Goal: Entertainment & Leisure: Consume media (video, audio)

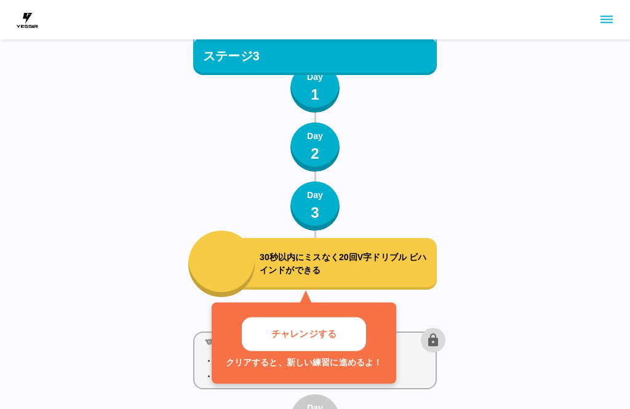
scroll to position [2193, 0]
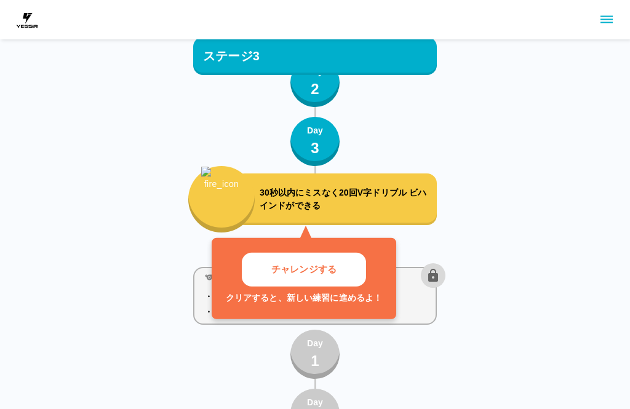
click at [377, 191] on p "30秒以内にミスなく20回V字ドリブル ビハインドができる" at bounding box center [346, 200] width 172 height 26
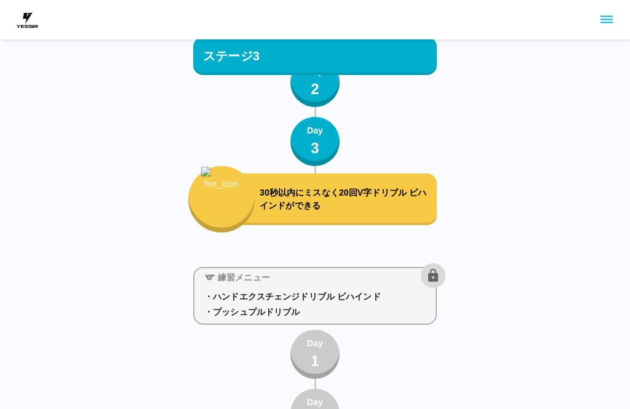
click at [389, 193] on p "30秒以内にミスなく20回V字ドリブル ビハインドができる" at bounding box center [346, 200] width 172 height 26
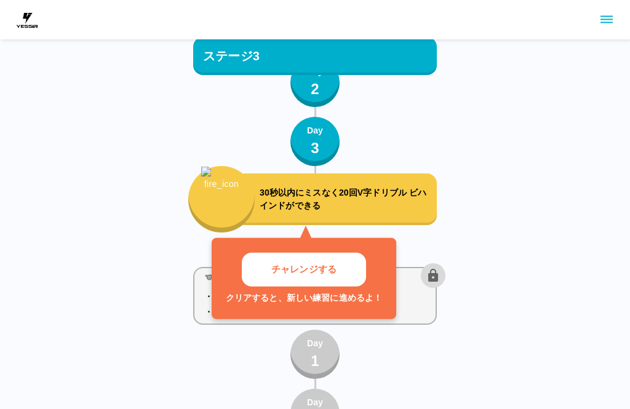
click at [403, 188] on p "30秒以内にミスなく20回V字ドリブル ビハインドができる" at bounding box center [346, 200] width 172 height 26
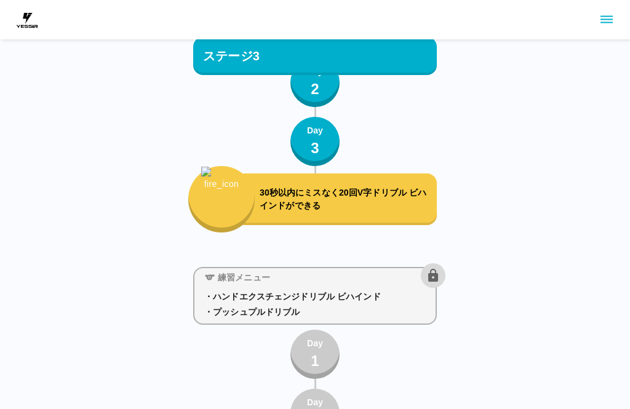
click at [271, 271] on div "練習メニュー" at bounding box center [322, 275] width 246 height 25
click at [238, 201] on img "button" at bounding box center [221, 192] width 41 height 50
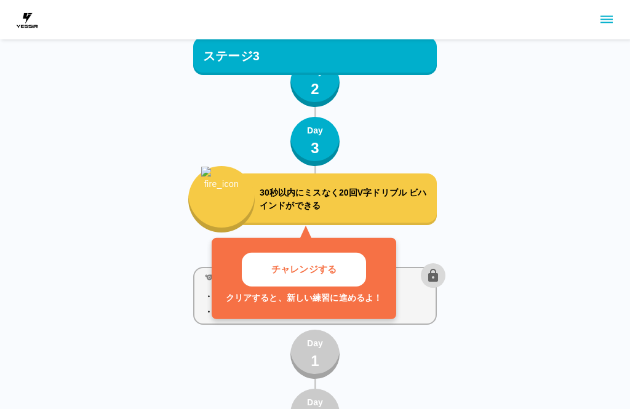
click at [355, 265] on button "チャレンジする" at bounding box center [304, 270] width 124 height 34
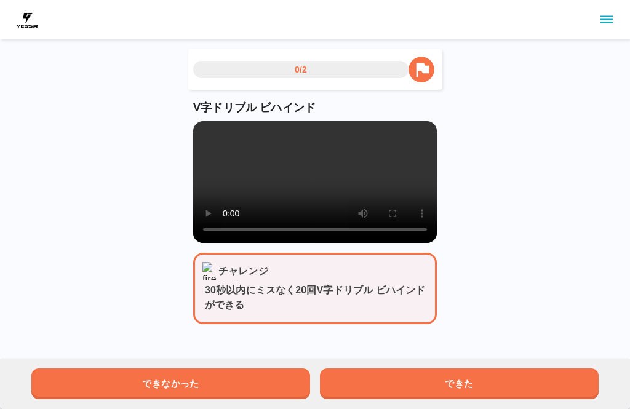
click at [306, 204] on video at bounding box center [315, 182] width 244 height 122
click at [334, 190] on video at bounding box center [315, 182] width 244 height 122
click at [372, 185] on video at bounding box center [315, 182] width 244 height 122
click at [315, 194] on video at bounding box center [315, 182] width 244 height 122
click at [323, 190] on video at bounding box center [315, 182] width 244 height 122
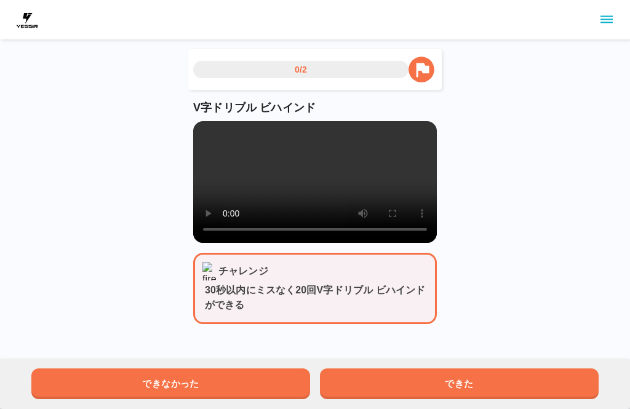
click at [207, 127] on video at bounding box center [315, 182] width 244 height 122
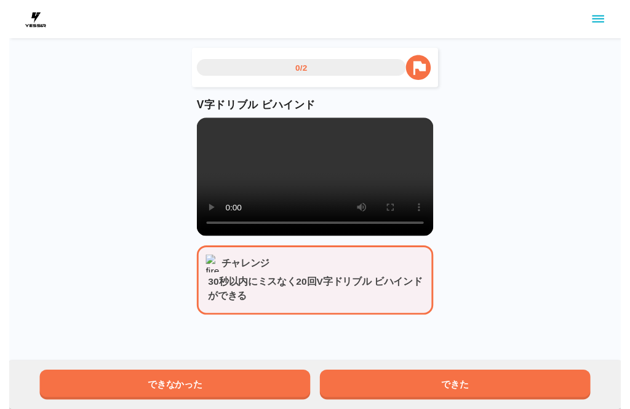
scroll to position [9, 0]
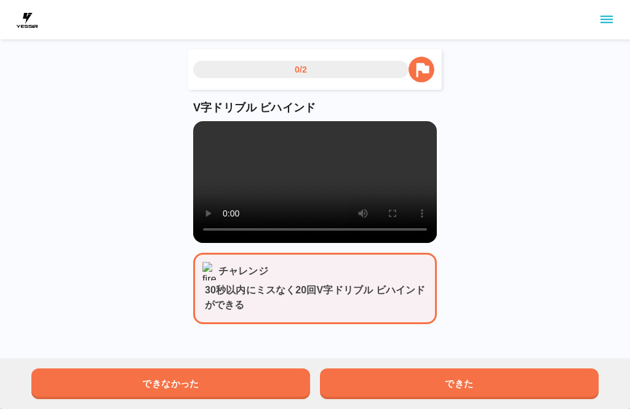
click at [377, 227] on video at bounding box center [315, 182] width 244 height 122
click at [312, 179] on video at bounding box center [315, 182] width 244 height 122
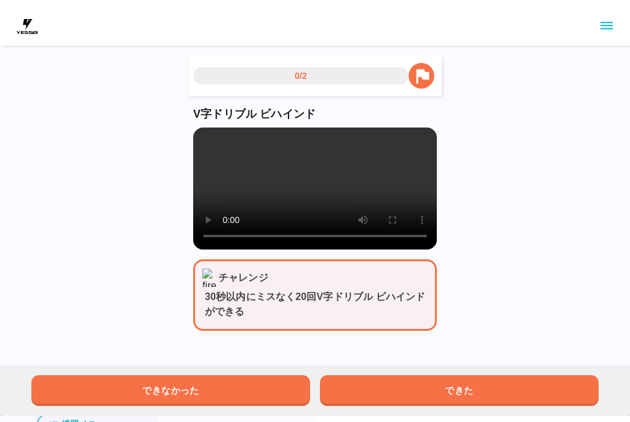
scroll to position [0, 0]
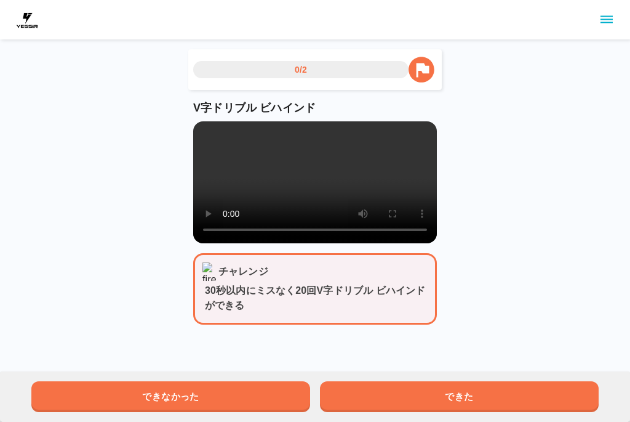
click at [208, 131] on video at bounding box center [315, 182] width 244 height 122
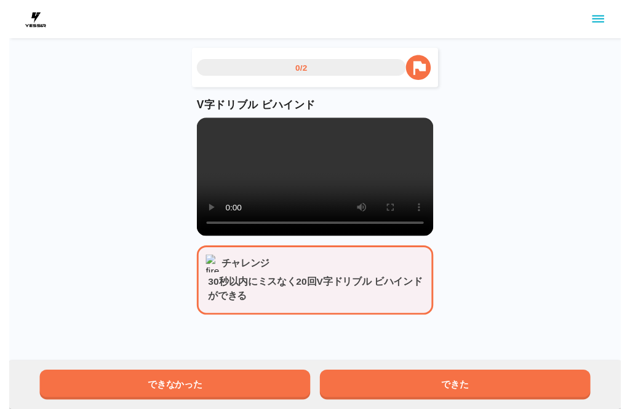
scroll to position [9, 0]
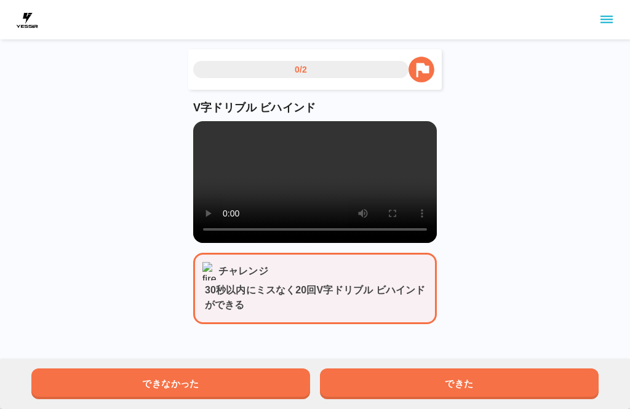
click at [313, 172] on video at bounding box center [315, 182] width 244 height 122
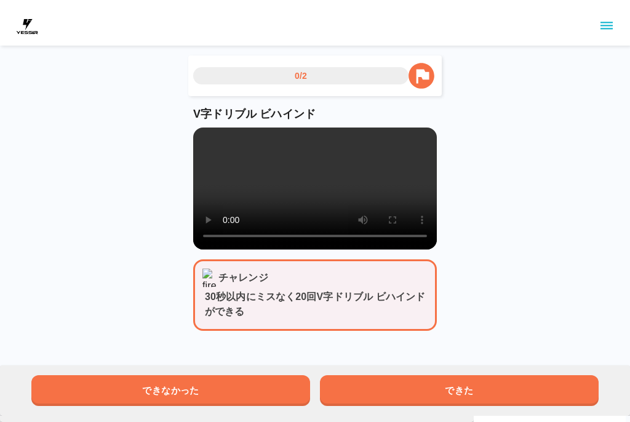
scroll to position [0, 0]
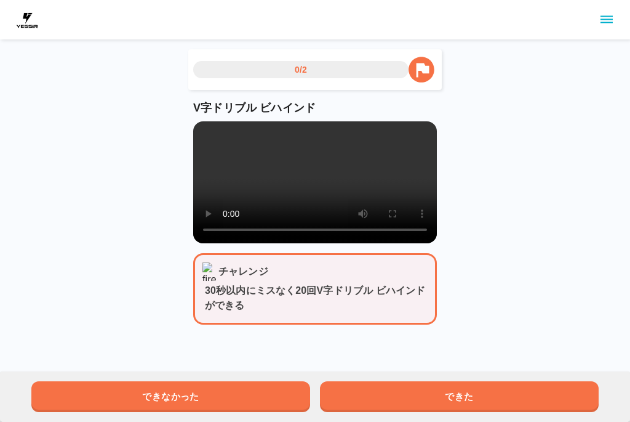
click at [198, 136] on video at bounding box center [315, 182] width 244 height 122
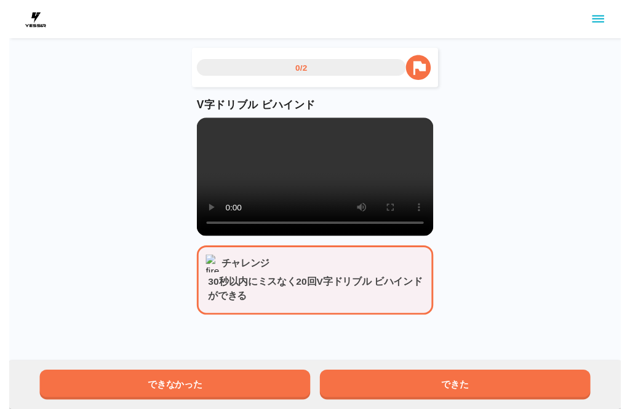
scroll to position [9, 0]
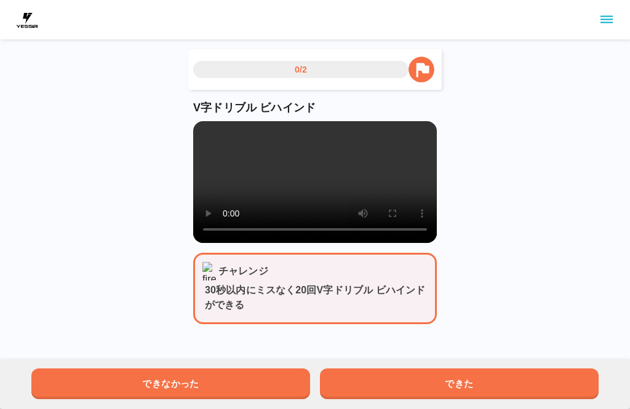
click at [219, 121] on video at bounding box center [315, 182] width 244 height 122
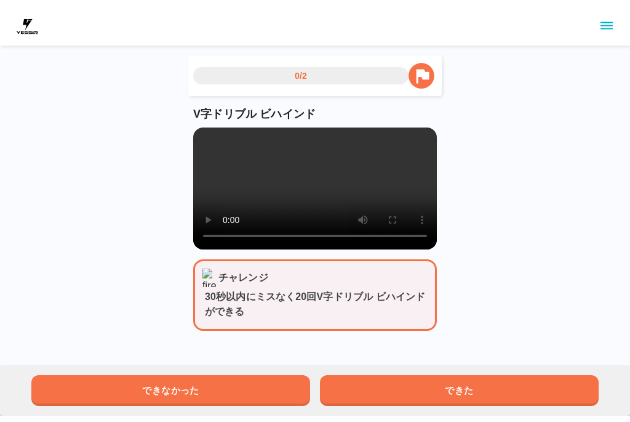
scroll to position [0, 0]
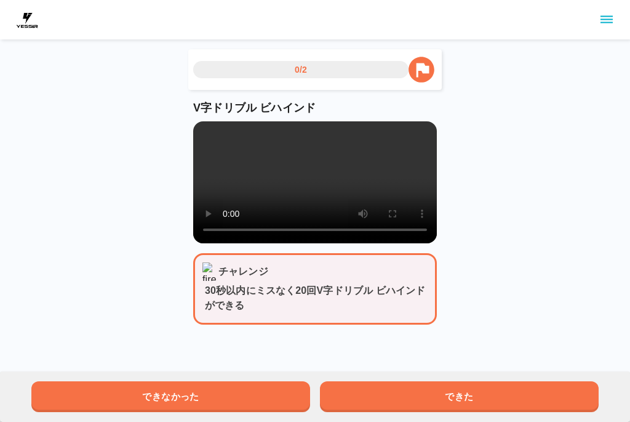
click at [200, 128] on video at bounding box center [315, 182] width 244 height 122
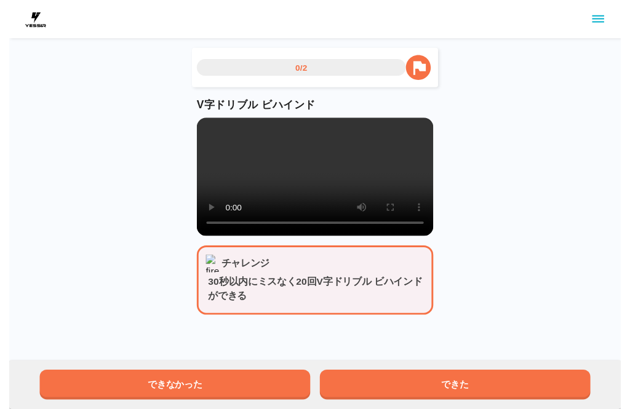
scroll to position [9, 0]
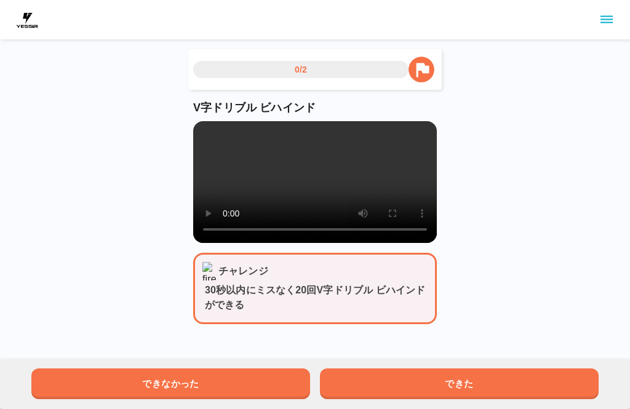
click at [348, 178] on video at bounding box center [315, 182] width 244 height 122
click at [306, 182] on video at bounding box center [315, 182] width 244 height 122
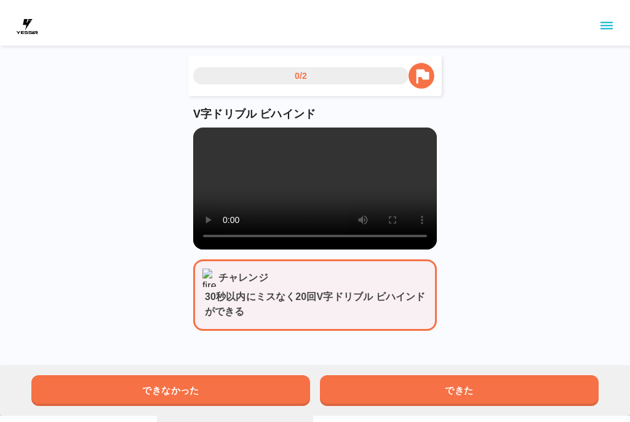
scroll to position [0, 0]
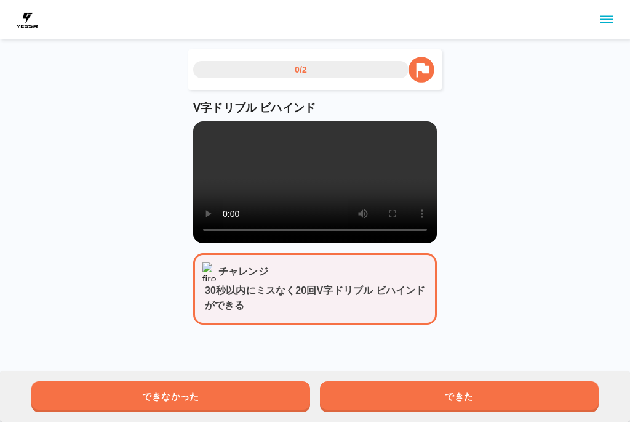
click at [198, 121] on div "V字ドリブル ビハインド" at bounding box center [315, 171] width 244 height 143
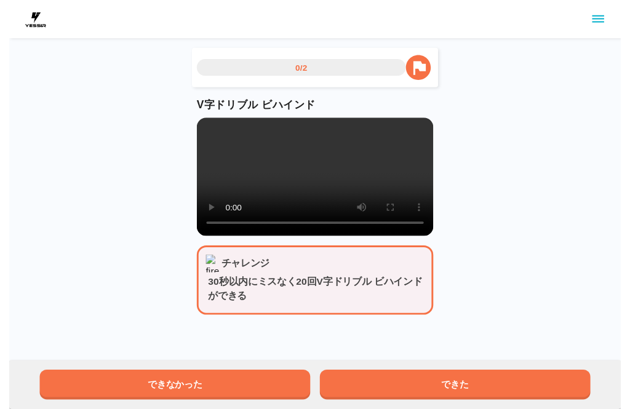
scroll to position [9, 0]
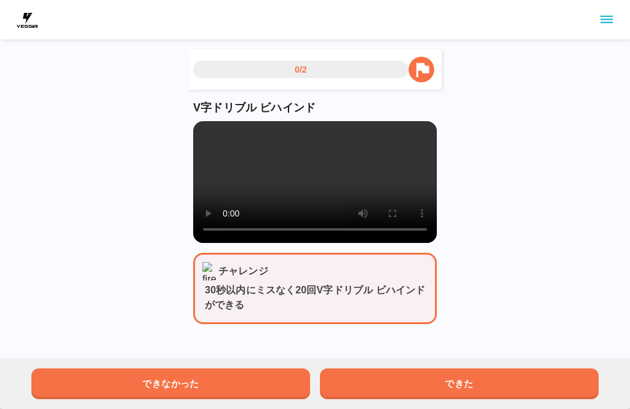
click at [517, 229] on div "0/2 V字ドリブル ビハインド チャレンジ 30秒以内にミスなく20回V字ドリブル ビハインドができる できなかった できた" at bounding box center [315, 172] width 630 height 344
